Goal: Register for event/course

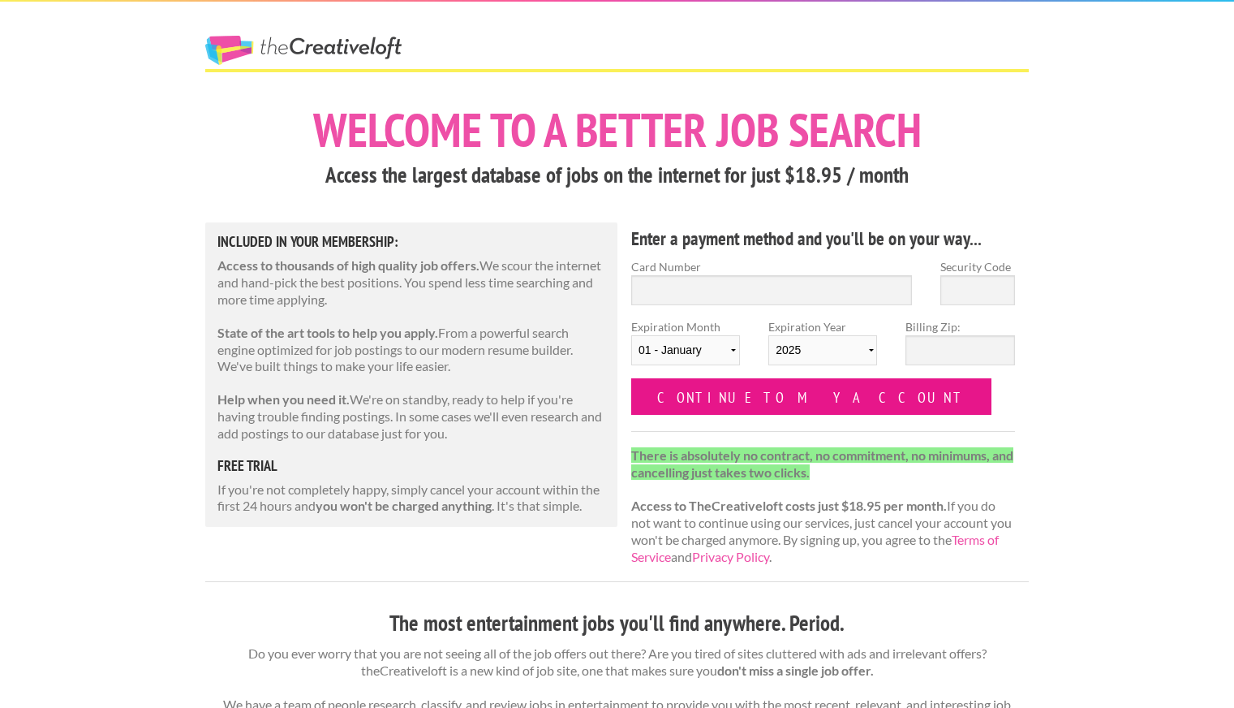
click at [687, 410] on input "Continue to my account" at bounding box center [811, 396] width 360 height 37
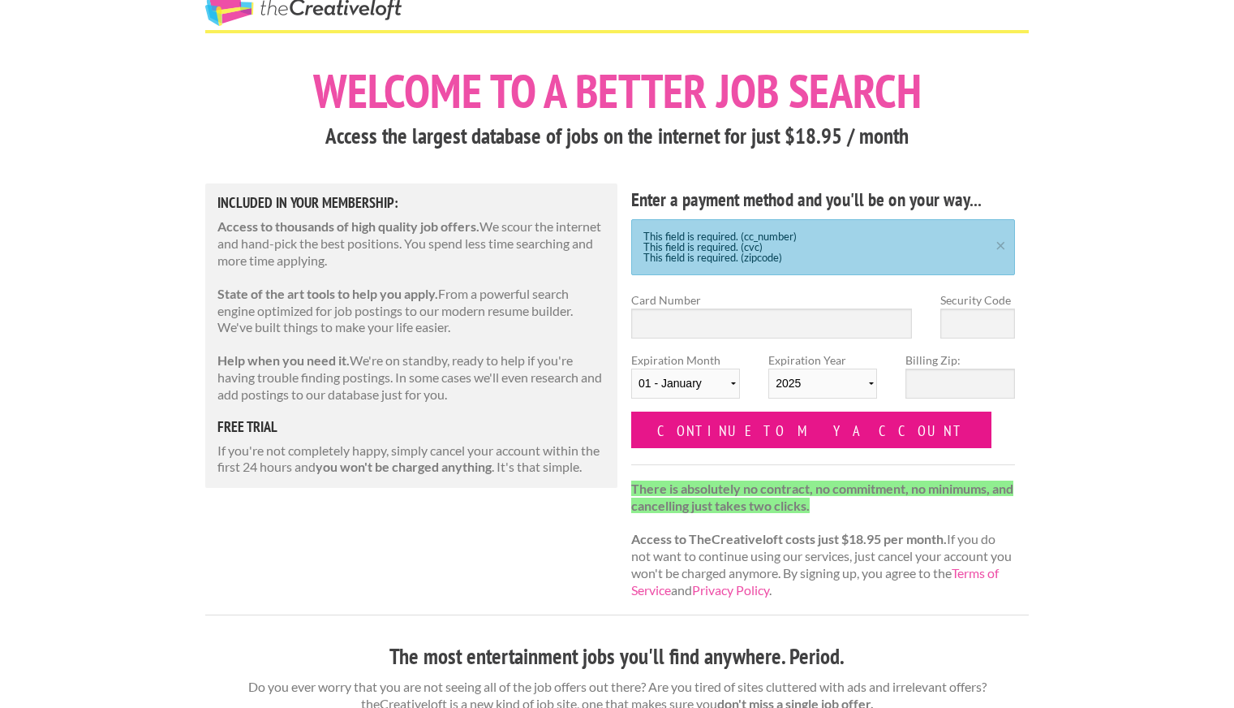
scroll to position [40, 0]
